Goal: Communication & Community: Answer question/provide support

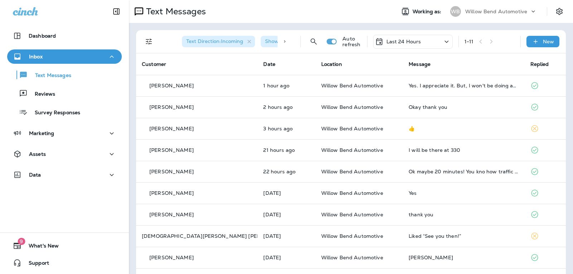
click at [402, 41] on p "Last 24 Hours" at bounding box center [403, 42] width 35 height 6
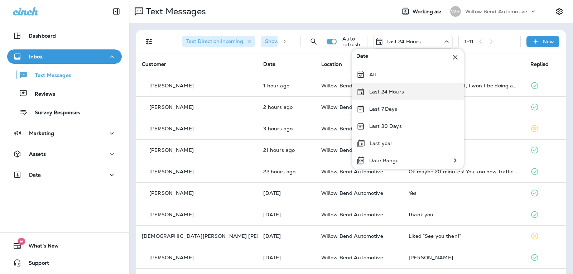
click at [401, 89] on p "Last 24 Hours" at bounding box center [386, 92] width 35 height 6
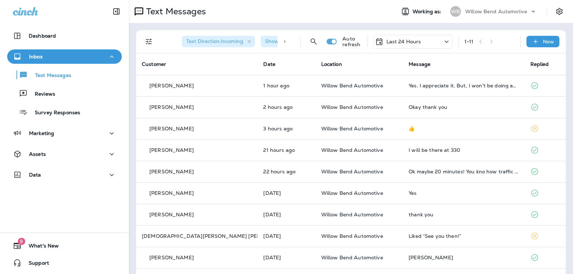
click at [408, 44] on p "Last 24 Hours" at bounding box center [403, 42] width 35 height 6
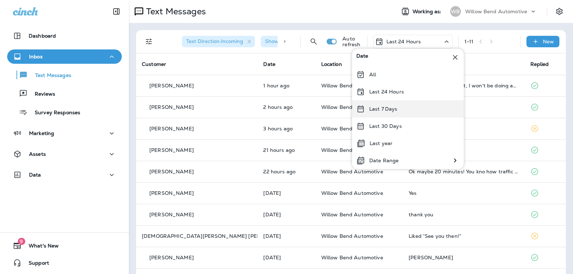
click at [395, 105] on div "Last 7 Days" at bounding box center [408, 108] width 112 height 17
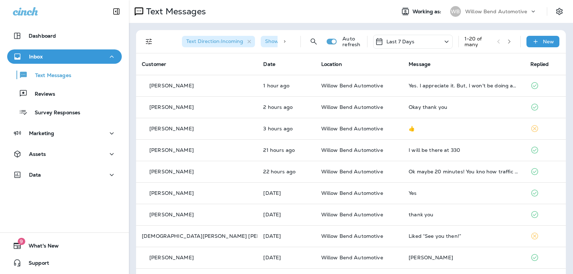
click at [405, 39] on p "Last 7 Days" at bounding box center [400, 42] width 28 height 6
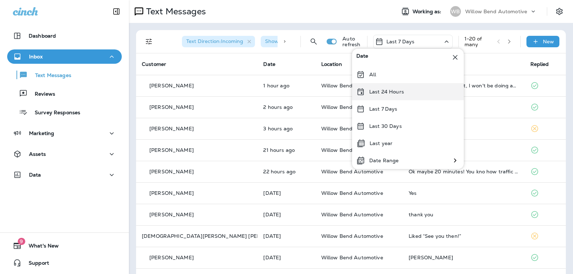
click at [386, 89] on p "Last 24 Hours" at bounding box center [386, 92] width 35 height 6
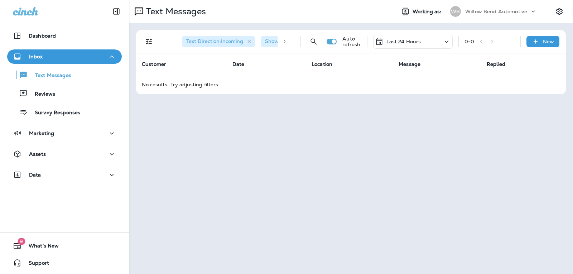
click at [394, 40] on p "Last 24 Hours" at bounding box center [403, 42] width 35 height 6
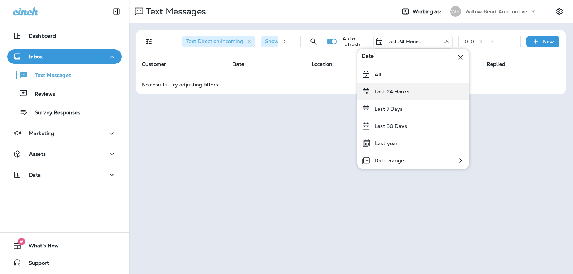
click at [384, 92] on p "Last 24 Hours" at bounding box center [392, 92] width 35 height 6
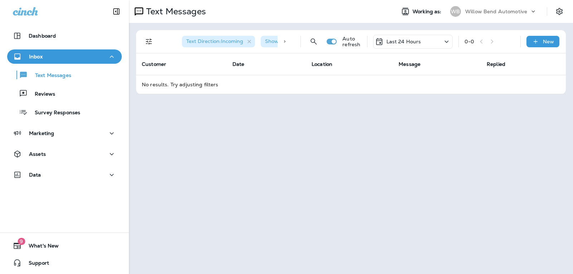
click at [409, 41] on p "Last 24 Hours" at bounding box center [403, 42] width 35 height 6
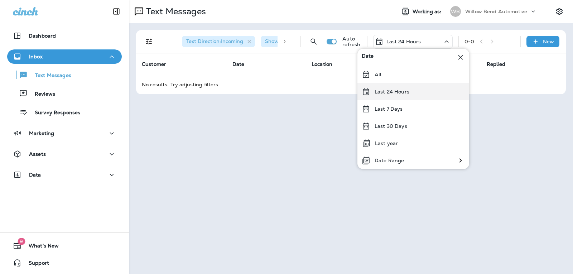
click at [398, 87] on div "Last 24 Hours" at bounding box center [413, 91] width 112 height 17
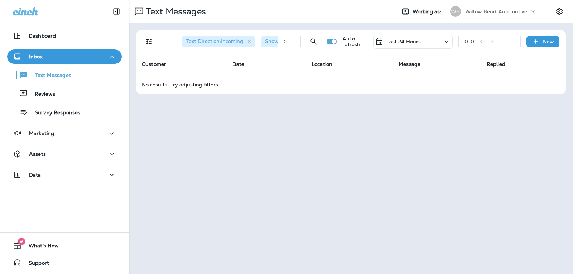
click at [406, 42] on p "Last 24 Hours" at bounding box center [403, 42] width 35 height 6
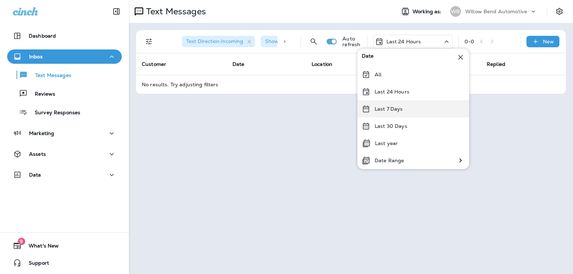
click at [417, 107] on div "Last 7 Days" at bounding box center [413, 108] width 112 height 17
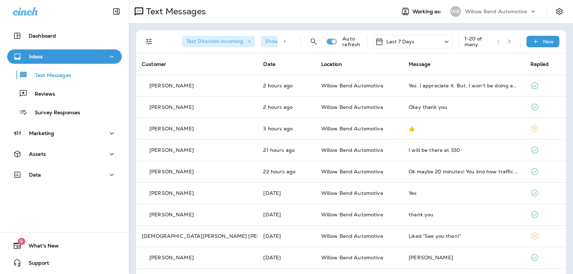
click at [416, 43] on div "Last 7 Days" at bounding box center [412, 42] width 79 height 14
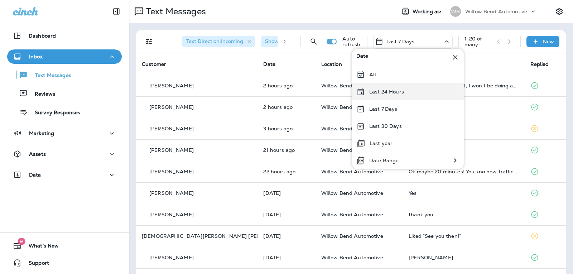
click at [400, 89] on p "Last 24 Hours" at bounding box center [386, 92] width 35 height 6
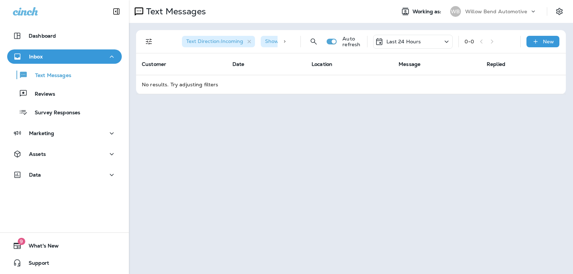
click at [406, 41] on p "Last 24 Hours" at bounding box center [403, 42] width 35 height 6
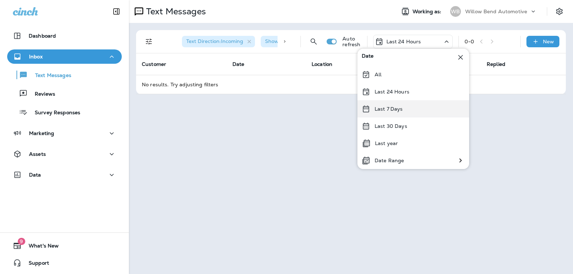
click at [400, 111] on p "Last 7 Days" at bounding box center [389, 109] width 28 height 6
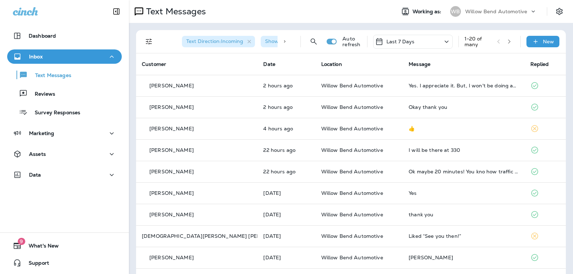
click at [406, 43] on p "Last 7 Days" at bounding box center [400, 42] width 28 height 6
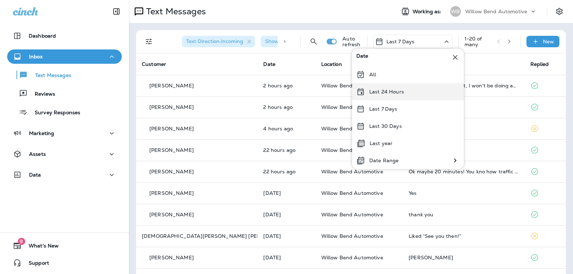
click at [392, 90] on p "Last 24 Hours" at bounding box center [386, 92] width 35 height 6
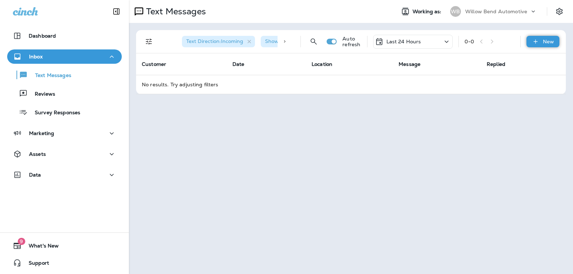
click at [541, 40] on div "New" at bounding box center [542, 41] width 33 height 11
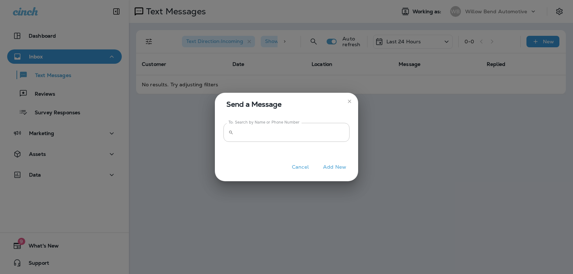
click at [336, 135] on input "To: Search by Name or Phone Number" at bounding box center [292, 132] width 113 height 19
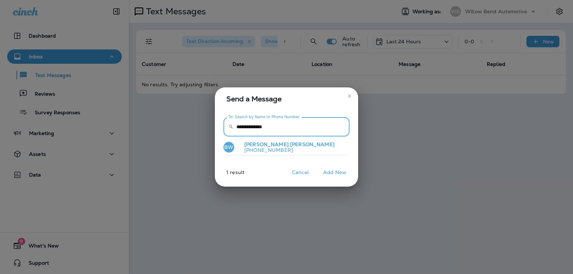
type input "**********"
click at [303, 150] on button "BW [PERSON_NAME] [PHONE_NUMBER]" at bounding box center [286, 147] width 126 height 16
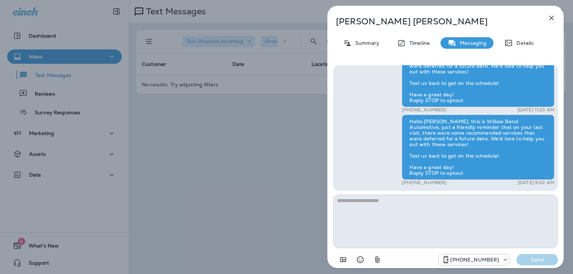
click at [368, 203] on textarea at bounding box center [445, 221] width 225 height 54
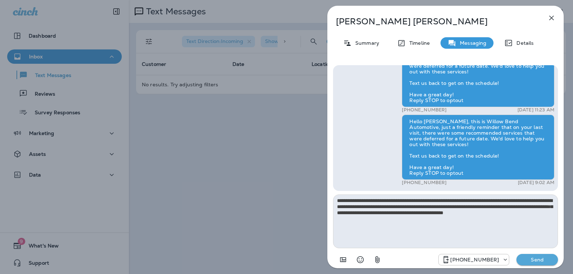
type textarea "**********"
click at [527, 259] on p "Send" at bounding box center [537, 259] width 30 height 6
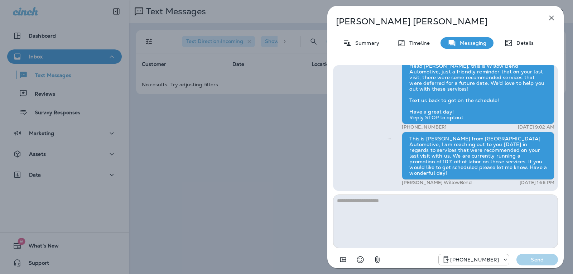
click at [551, 17] on icon "button" at bounding box center [551, 18] width 9 height 9
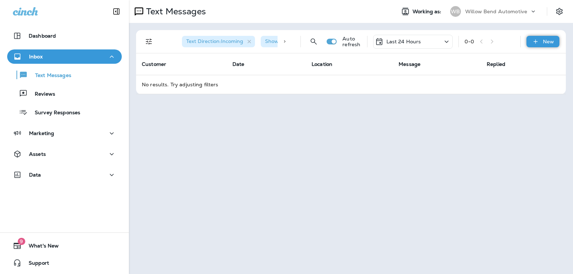
click at [544, 42] on p "New" at bounding box center [548, 42] width 11 height 6
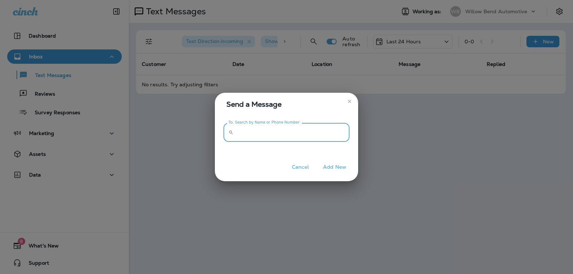
click at [253, 136] on input "To: Search by Name or Phone Number" at bounding box center [292, 132] width 113 height 19
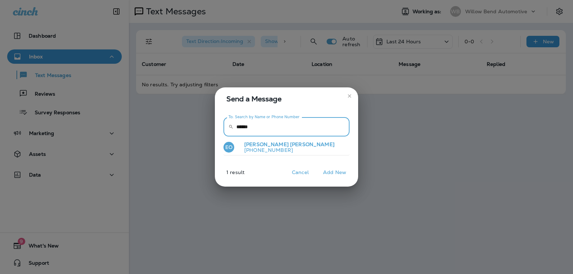
type input "******"
click at [288, 145] on button "EO [PERSON_NAME] [PHONE_NUMBER]" at bounding box center [286, 147] width 126 height 16
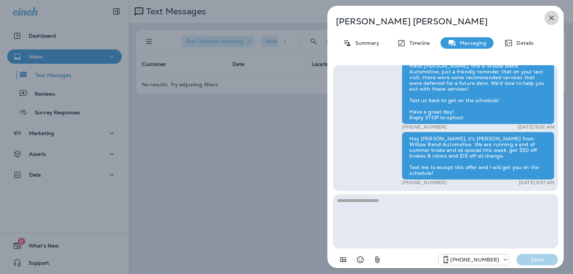
click at [550, 14] on icon "button" at bounding box center [551, 18] width 9 height 9
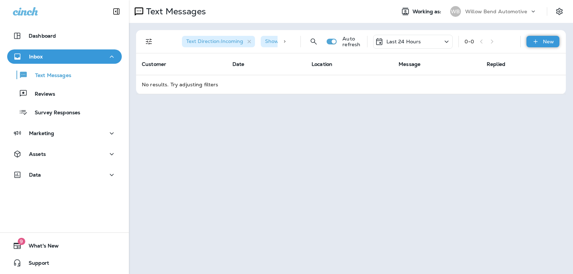
click at [539, 40] on icon at bounding box center [536, 41] width 8 height 7
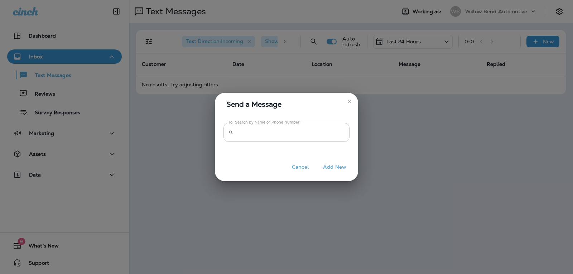
click at [289, 131] on input "To: Search by Name or Phone Number" at bounding box center [292, 132] width 113 height 19
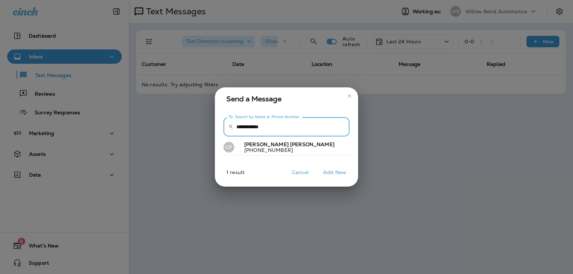
type input "**********"
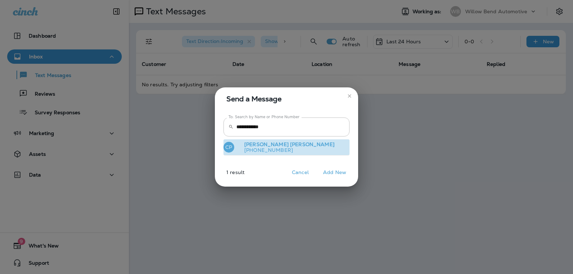
click at [290, 143] on span "[PERSON_NAME]" at bounding box center [312, 144] width 44 height 6
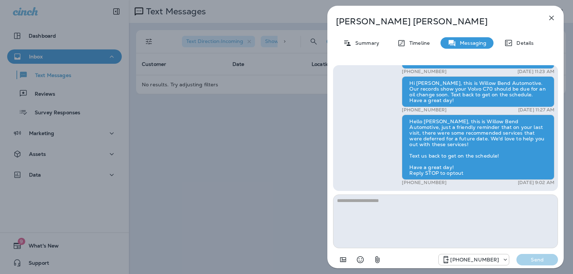
click at [377, 201] on textarea at bounding box center [445, 221] width 225 height 54
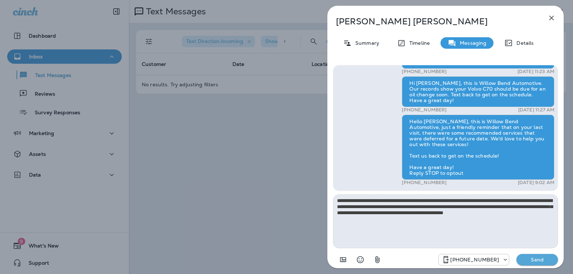
type textarea "**********"
click at [539, 261] on p "Send" at bounding box center [537, 259] width 30 height 6
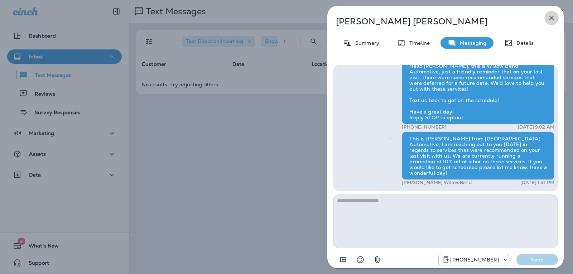
click at [551, 15] on icon "button" at bounding box center [551, 18] width 9 height 9
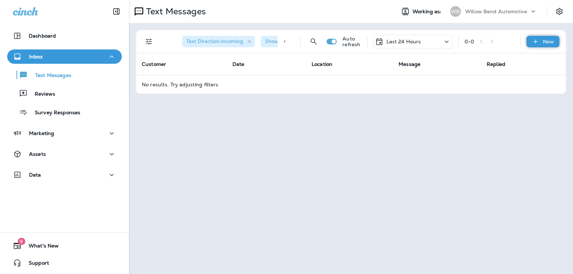
click at [554, 43] on p "New" at bounding box center [548, 42] width 11 height 6
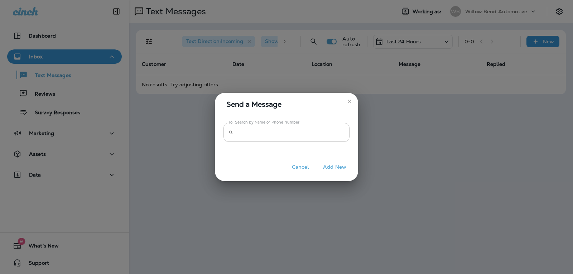
click at [293, 138] on input "To: Search by Name or Phone Number" at bounding box center [292, 132] width 113 height 19
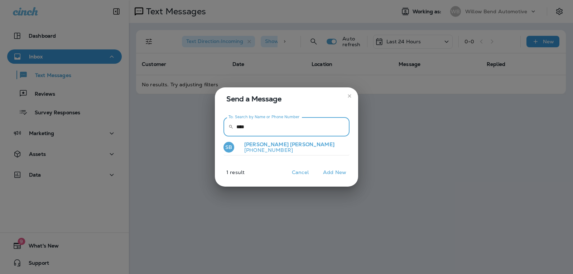
type input "****"
click at [291, 142] on button "SB [PERSON_NAME] [PHONE_NUMBER]" at bounding box center [286, 147] width 126 height 16
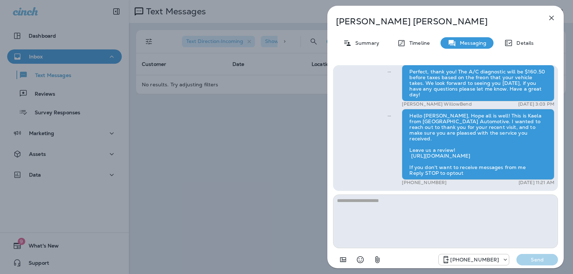
click at [386, 192] on div "Good afternoon [PERSON_NAME], this is [PERSON_NAME] at [GEOGRAPHIC_DATA] Automo…" at bounding box center [445, 166] width 225 height 202
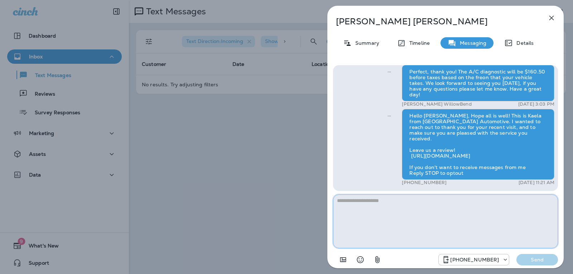
click at [389, 198] on textarea at bounding box center [445, 221] width 225 height 54
paste textarea "**********"
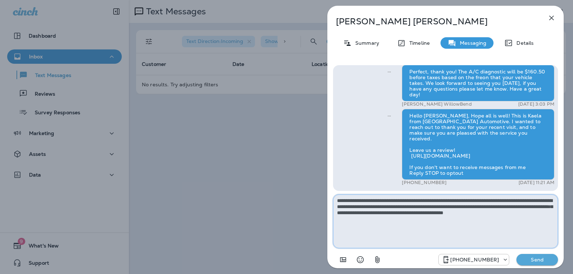
type textarea "**********"
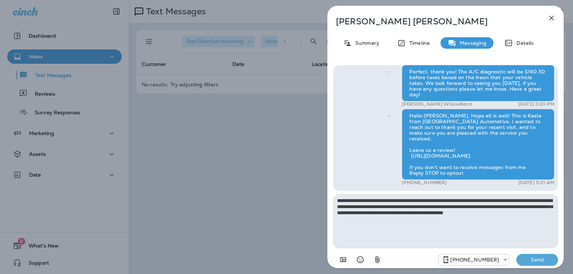
click at [538, 260] on p "Send" at bounding box center [537, 259] width 30 height 6
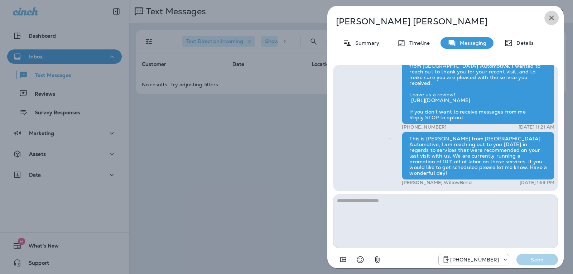
click at [551, 17] on icon "button" at bounding box center [551, 18] width 5 height 5
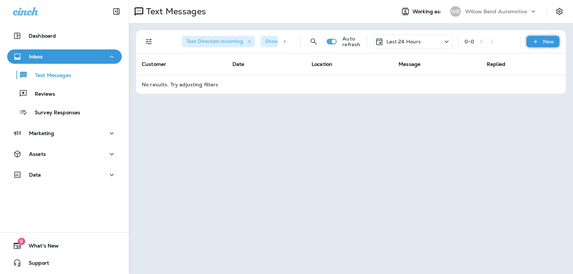
click at [544, 36] on div "New" at bounding box center [542, 41] width 33 height 11
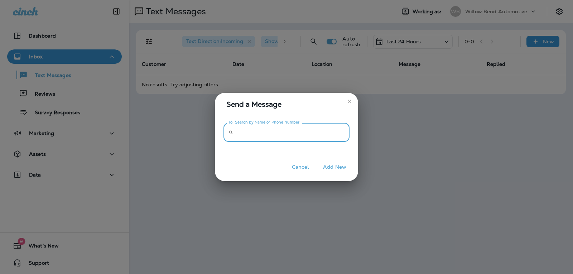
click at [322, 129] on input "To: Search by Name or Phone Number" at bounding box center [292, 132] width 113 height 19
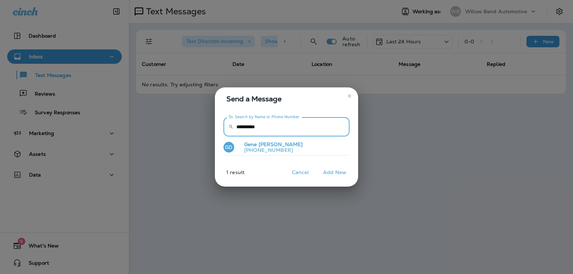
type input "**********"
click at [287, 149] on button "GD [PERSON_NAME] [PHONE_NUMBER]" at bounding box center [286, 147] width 126 height 16
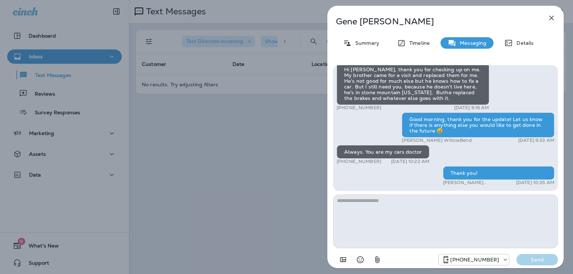
click at [557, 18] on button "button" at bounding box center [551, 18] width 14 height 14
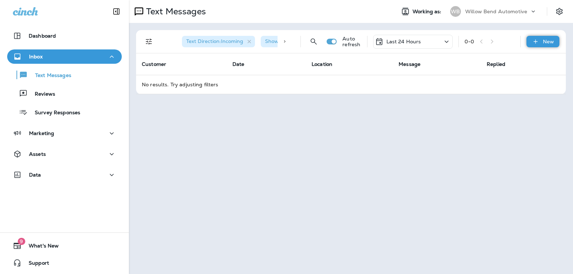
click at [554, 39] on div "New" at bounding box center [542, 41] width 33 height 11
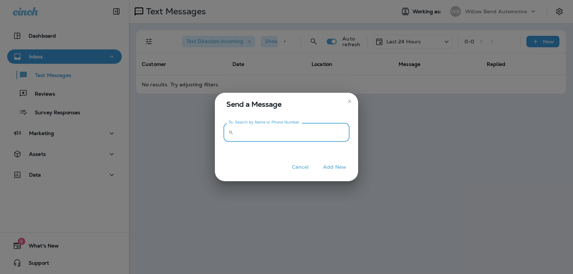
click at [297, 128] on input "To: Search by Name or Phone Number" at bounding box center [292, 132] width 113 height 19
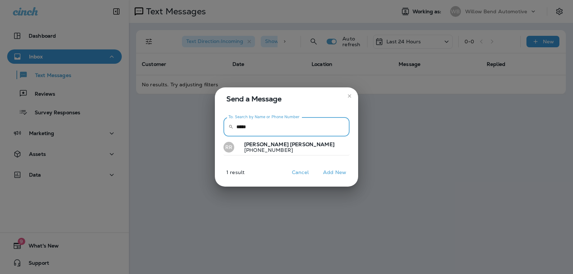
type input "*****"
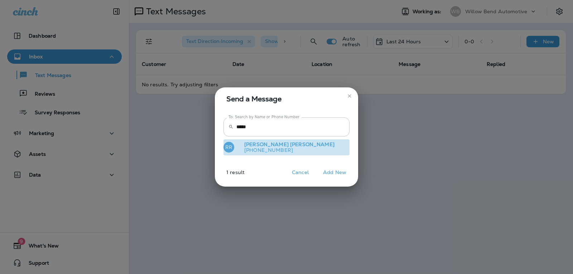
click at [289, 145] on button "RR [PERSON_NAME] [PHONE_NUMBER]" at bounding box center [286, 147] width 126 height 16
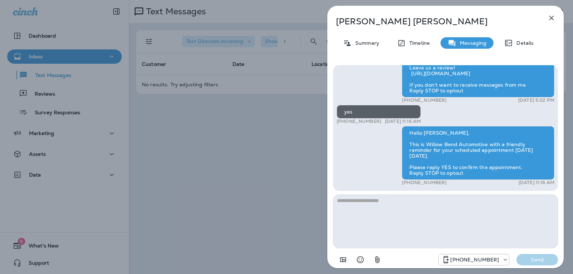
click at [374, 205] on textarea at bounding box center [445, 221] width 225 height 54
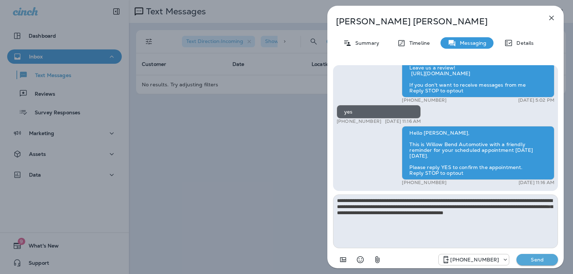
type textarea "**********"
click at [535, 257] on p "Send" at bounding box center [537, 259] width 30 height 6
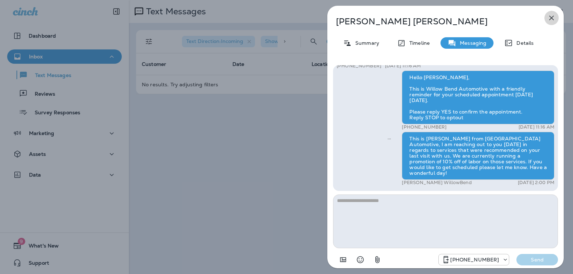
click at [555, 17] on icon "button" at bounding box center [551, 18] width 9 height 9
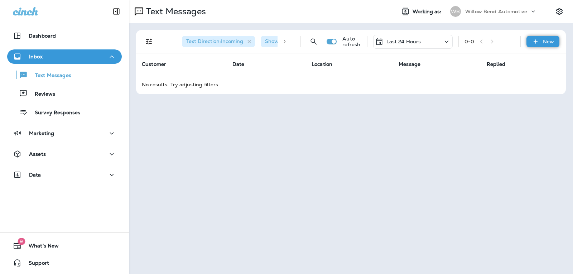
click at [542, 43] on div "New" at bounding box center [542, 41] width 33 height 11
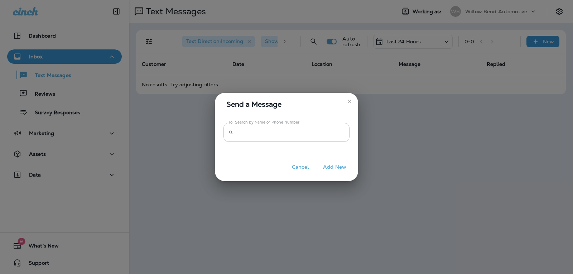
click at [240, 131] on input "To: Search by Name or Phone Number" at bounding box center [292, 132] width 113 height 19
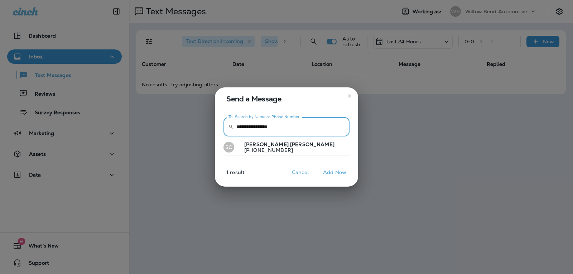
type input "**********"
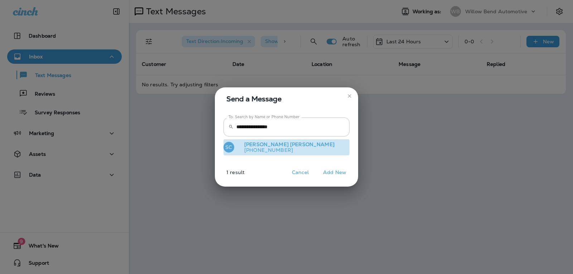
click at [273, 148] on p "[PHONE_NUMBER]" at bounding box center [286, 150] width 96 height 6
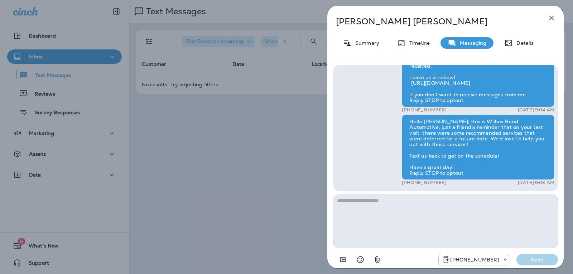
click at [365, 207] on textarea at bounding box center [445, 221] width 225 height 54
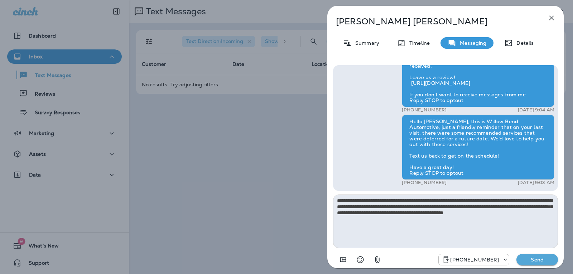
type textarea "**********"
click at [540, 262] on p "Send" at bounding box center [537, 259] width 30 height 6
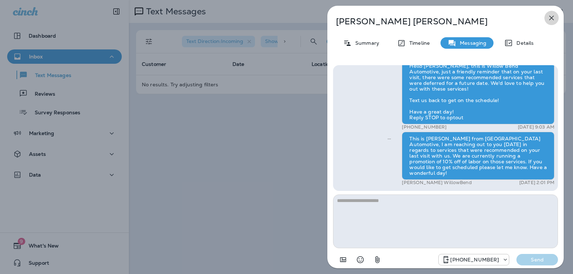
click at [552, 13] on button "button" at bounding box center [551, 18] width 14 height 14
